Goal: Task Accomplishment & Management: Manage account settings

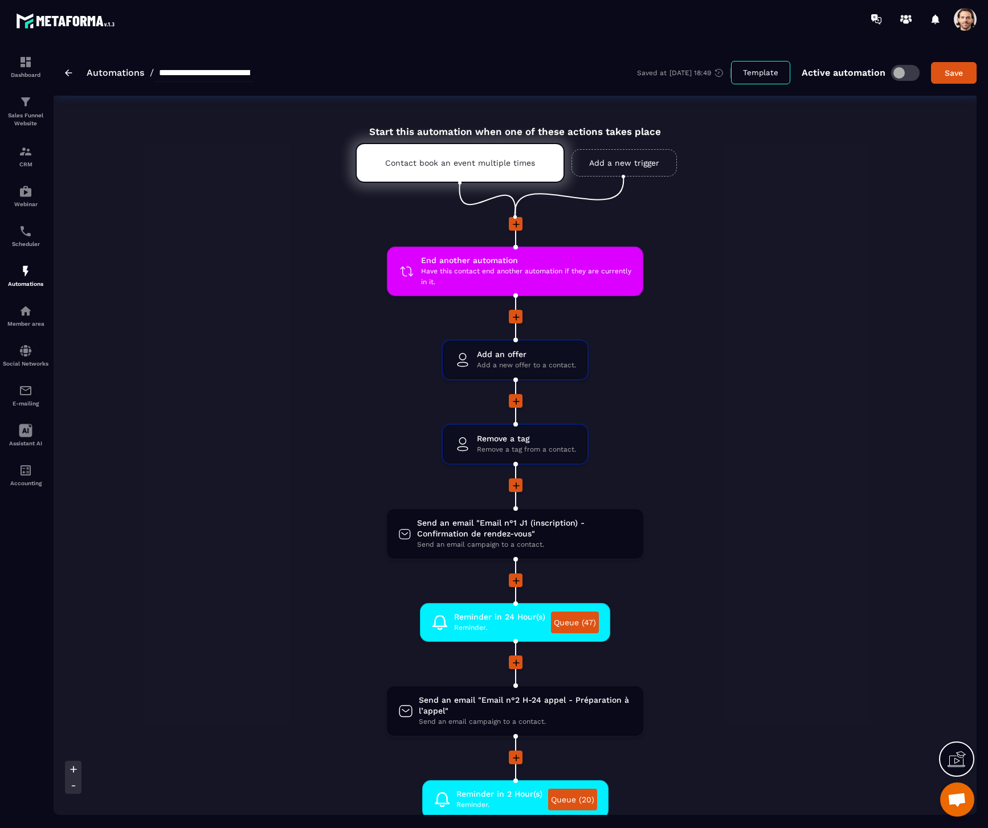
click at [963, 20] on span at bounding box center [964, 19] width 23 height 23
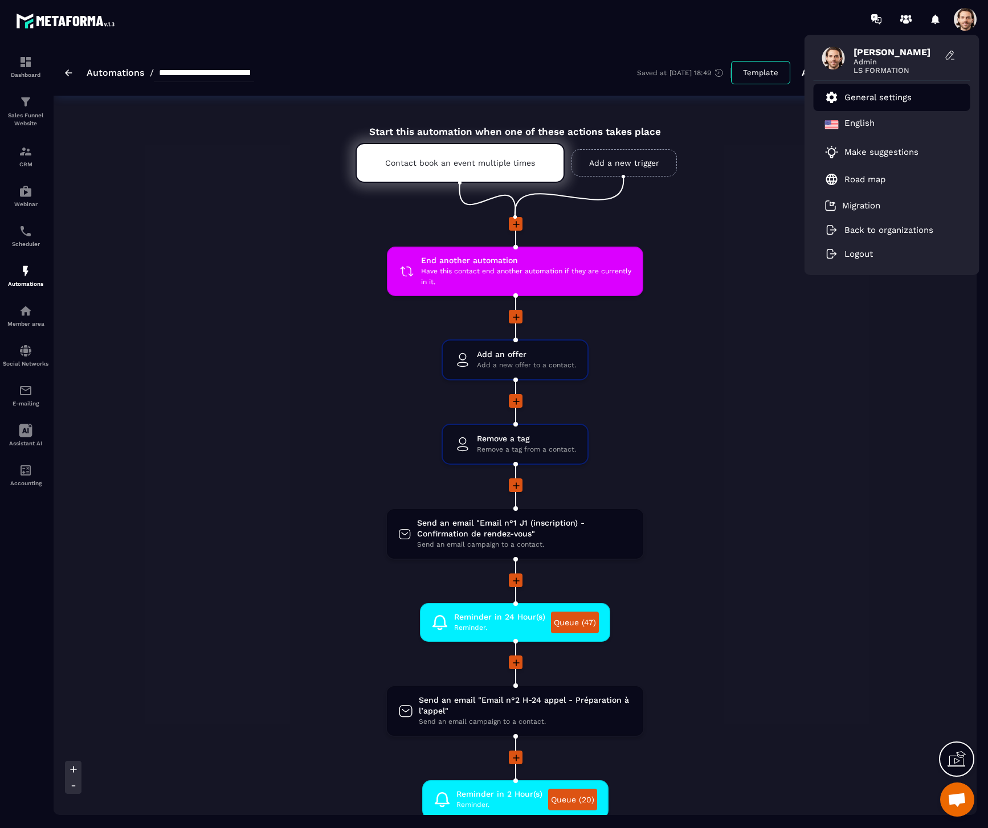
click at [892, 99] on p "General settings" at bounding box center [877, 97] width 67 height 10
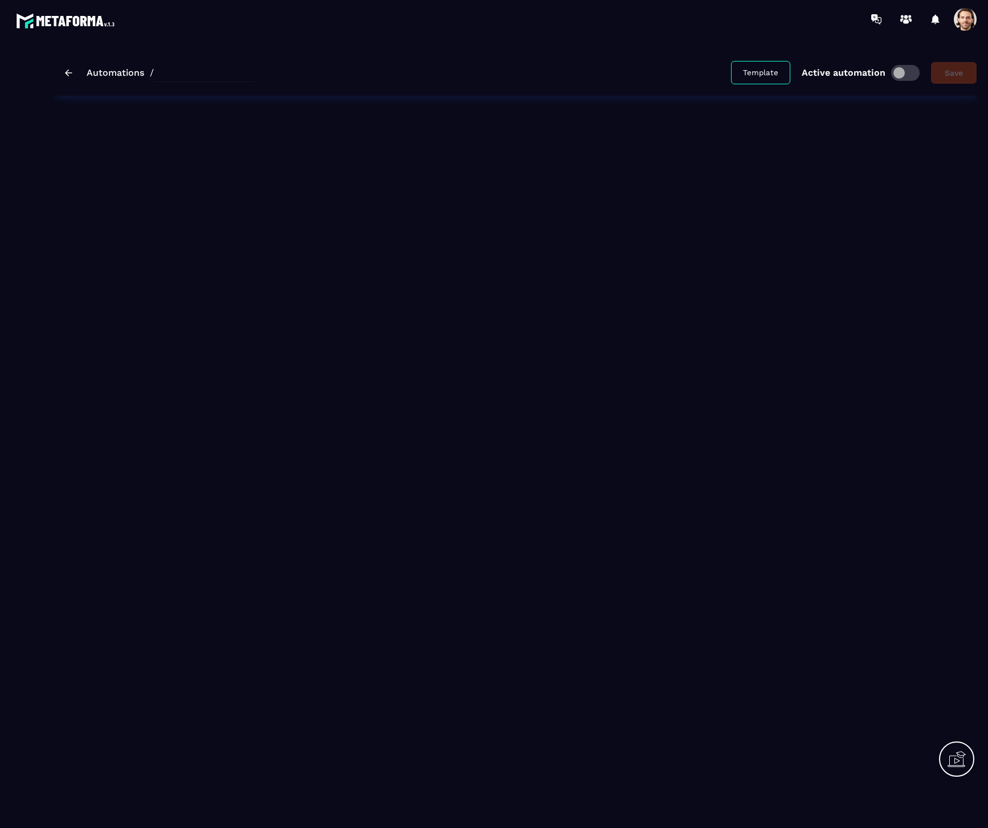
type input "**********"
